Goal: Information Seeking & Learning: Find specific page/section

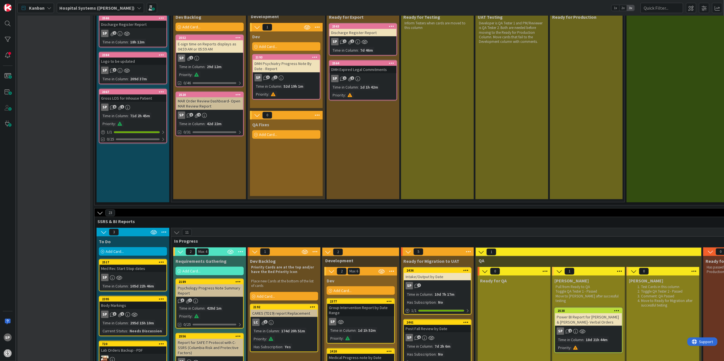
scroll to position [568, 0]
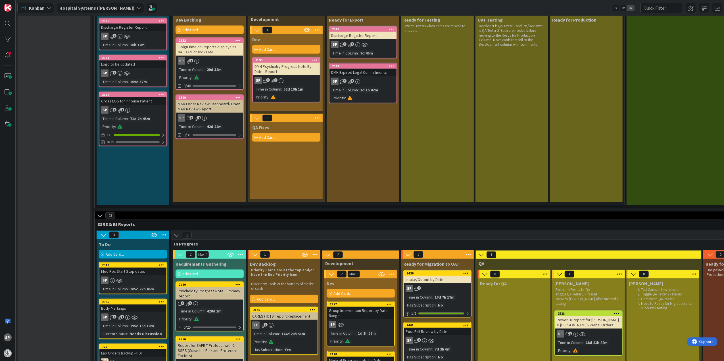
click at [303, 70] on div "DMH Psychiatry Progress Note By Date - Report" at bounding box center [286, 69] width 67 height 12
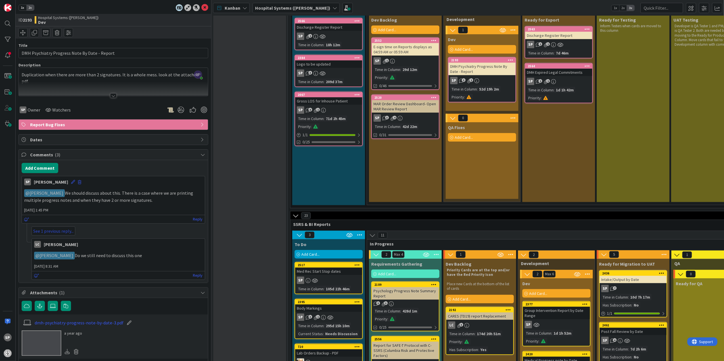
click at [62, 233] on link "See 1 previous reply..." at bounding box center [54, 231] width 44 height 9
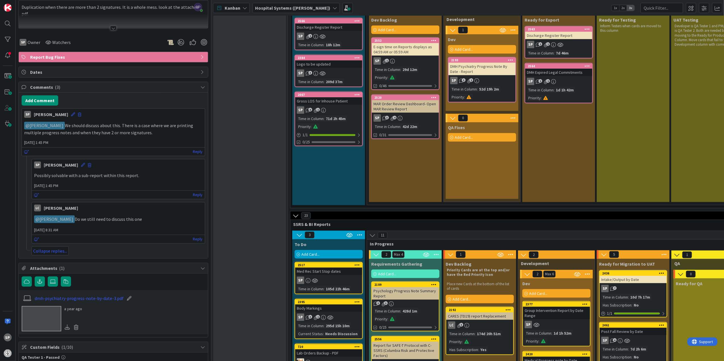
scroll to position [76, 0]
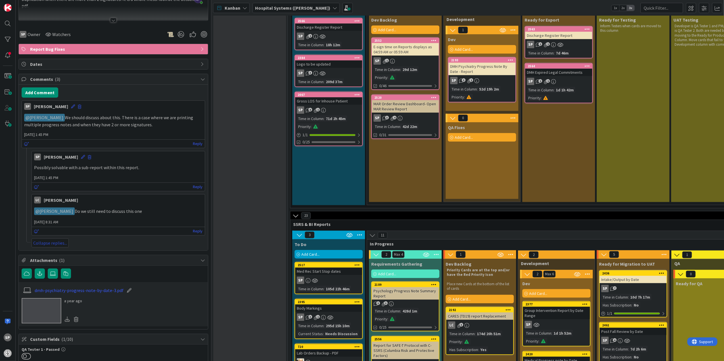
click at [61, 245] on link "Collapse replies..." at bounding box center [50, 242] width 37 height 9
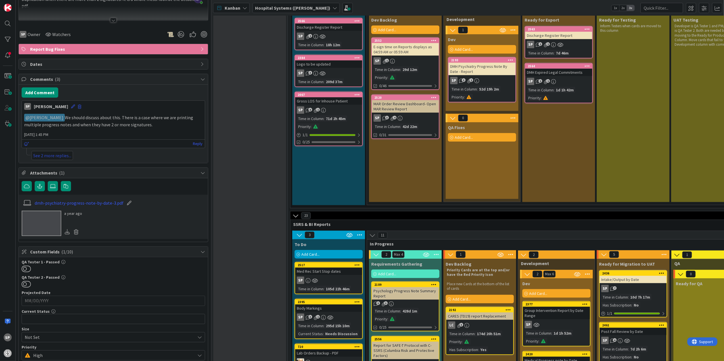
click at [69, 156] on link "See 2 more replies..." at bounding box center [52, 155] width 41 height 9
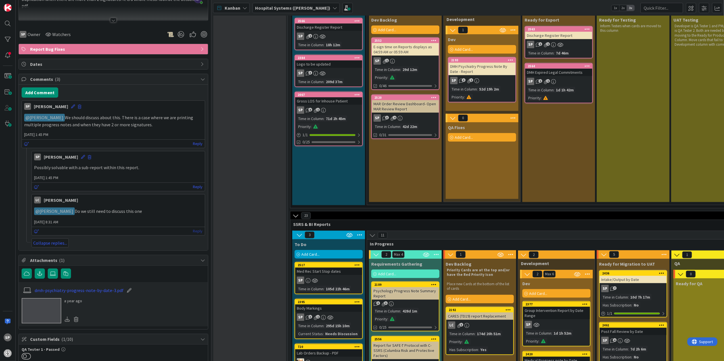
click at [193, 233] on link "Reply" at bounding box center [198, 231] width 10 height 7
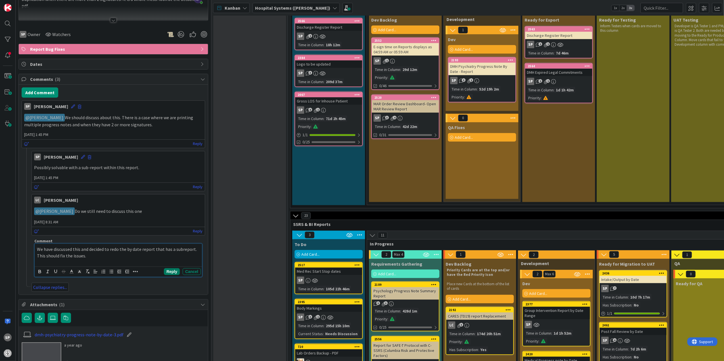
click at [168, 275] on button "Reply" at bounding box center [172, 271] width 16 height 7
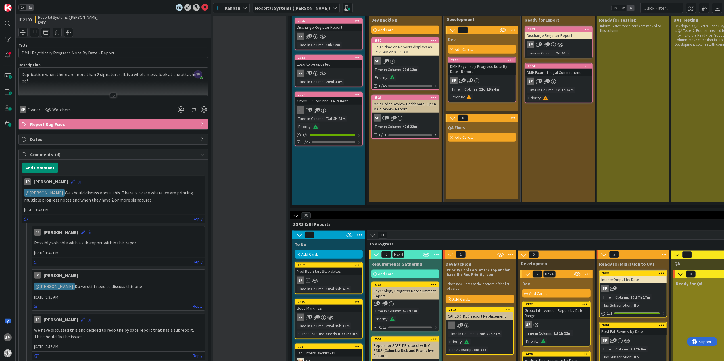
scroll to position [0, 0]
click at [201, 8] on icon at bounding box center [204, 7] width 7 height 7
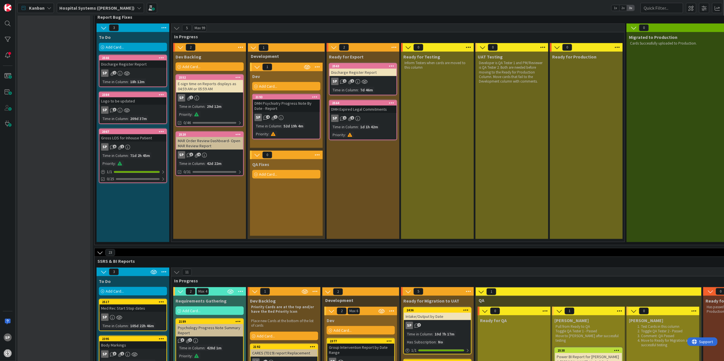
scroll to position [530, 0]
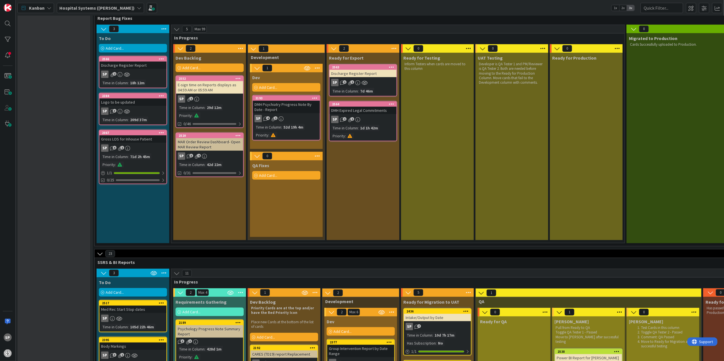
click at [286, 106] on div "DMH Psychiatry Progress Note By Date - Report" at bounding box center [286, 107] width 67 height 12
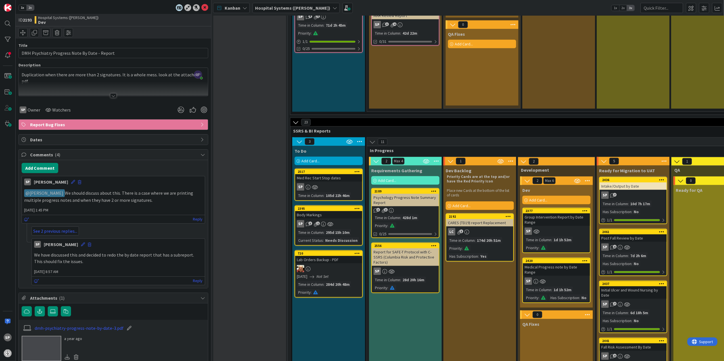
scroll to position [643, 0]
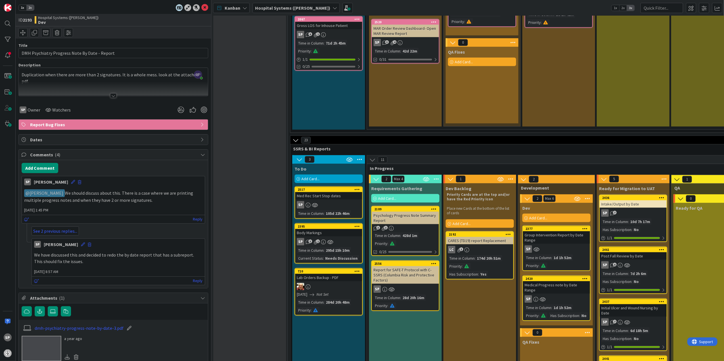
click at [397, 274] on div "Report for SAFE-T Protocol with C-SSRS (Columbia Risk and Protective Factors)" at bounding box center [405, 275] width 67 height 18
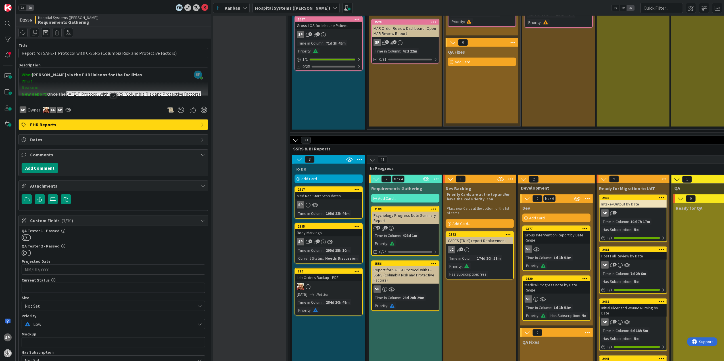
click at [103, 96] on div at bounding box center [113, 88] width 189 height 14
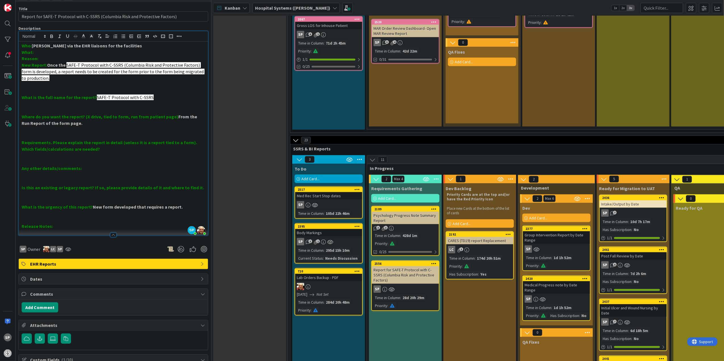
scroll to position [38, 0]
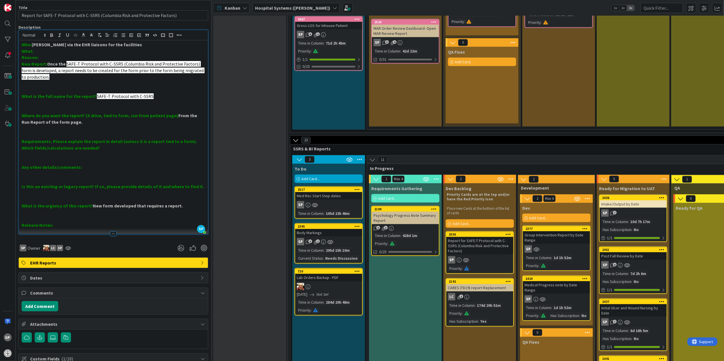
click at [478, 287] on div "CARES (TD19) report Replacement" at bounding box center [479, 287] width 67 height 7
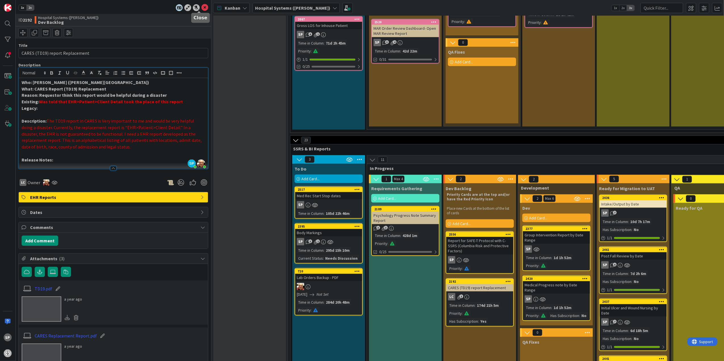
click at [201, 8] on icon at bounding box center [204, 7] width 7 height 7
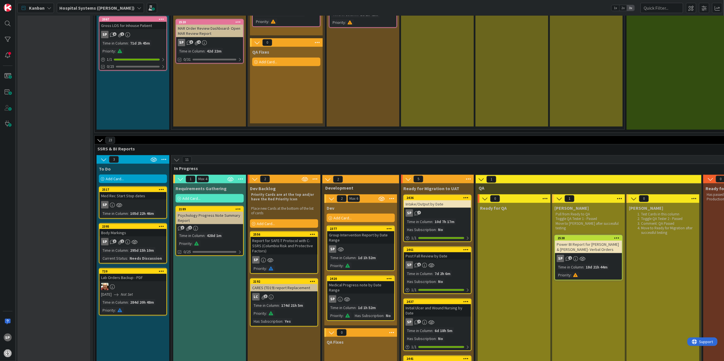
click at [272, 240] on div "Report for SAFE-T Protocol with C-SSRS (Columbia Risk and Protective Factors)" at bounding box center [283, 246] width 67 height 18
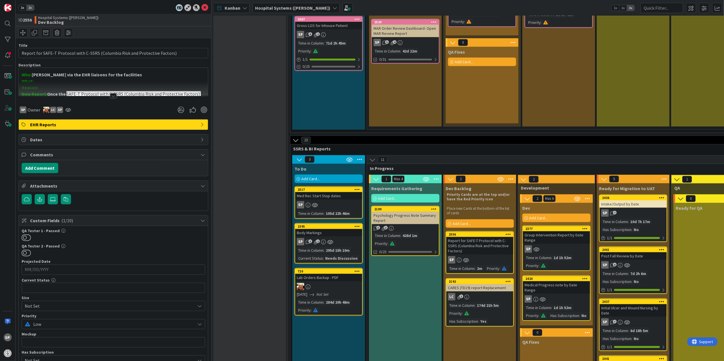
click at [112, 95] on div at bounding box center [113, 95] width 6 height 5
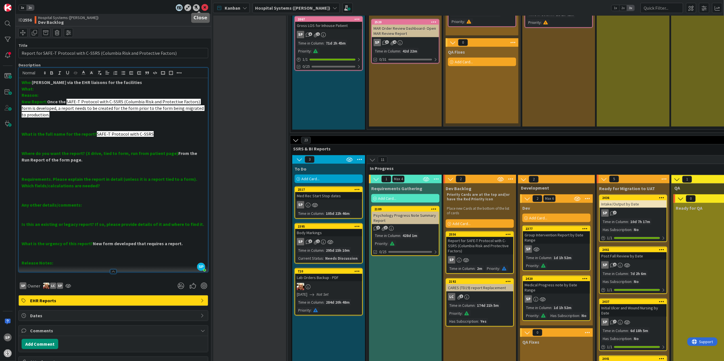
click at [201, 9] on icon at bounding box center [204, 7] width 7 height 7
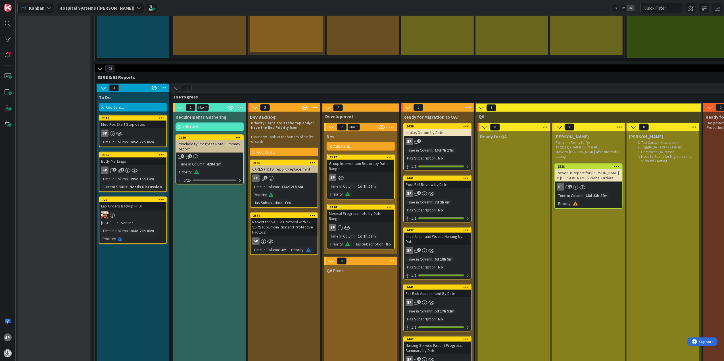
scroll to position [719, 0]
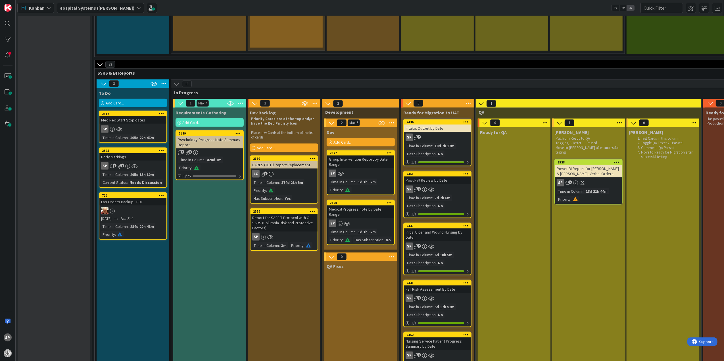
click at [222, 144] on div "Psychology Progress Note Summary Report" at bounding box center [209, 142] width 67 height 12
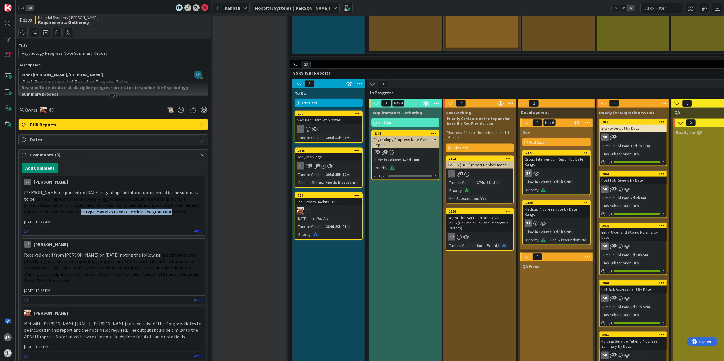
drag, startPoint x: 124, startPoint y: 216, endPoint x: 53, endPoint y: 214, distance: 71.0
click at [53, 214] on span "ADMH progress notes and psychology progress notes, at least a couple of the ext…" at bounding box center [112, 205] width 177 height 18
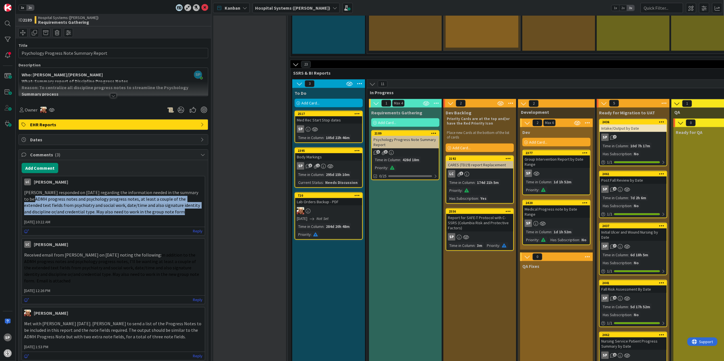
drag, startPoint x: 53, startPoint y: 214, endPoint x: 18, endPoint y: 200, distance: 37.6
click at [18, 200] on div "Comments ( 3 ) Add Comment LC [PERSON_NAME] [DATE] 10:22 AM [PERSON_NAME] respo…" at bounding box center [113, 256] width 190 height 214
click at [171, 214] on p "[PERSON_NAME] responded on [DATE] regarding the information needed in the summa…" at bounding box center [113, 202] width 178 height 26
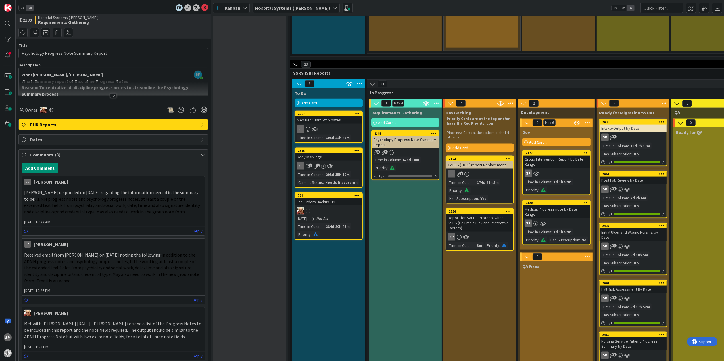
click at [201, 8] on icon at bounding box center [204, 7] width 7 height 7
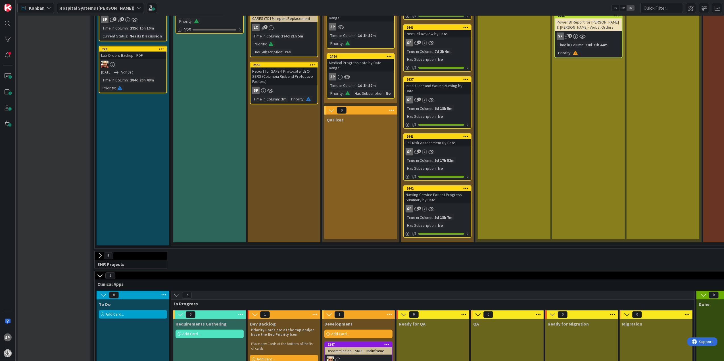
scroll to position [870, 0]
